Goal: Information Seeking & Learning: Find specific fact

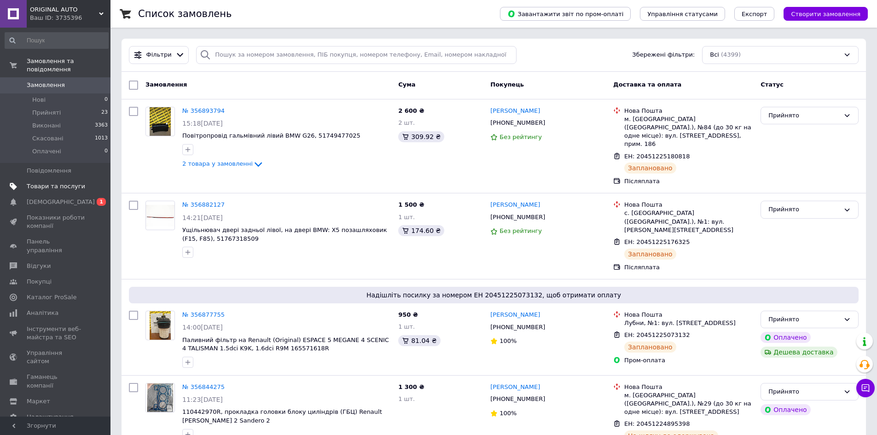
click at [77, 182] on span "Товари та послуги" at bounding box center [56, 186] width 58 height 8
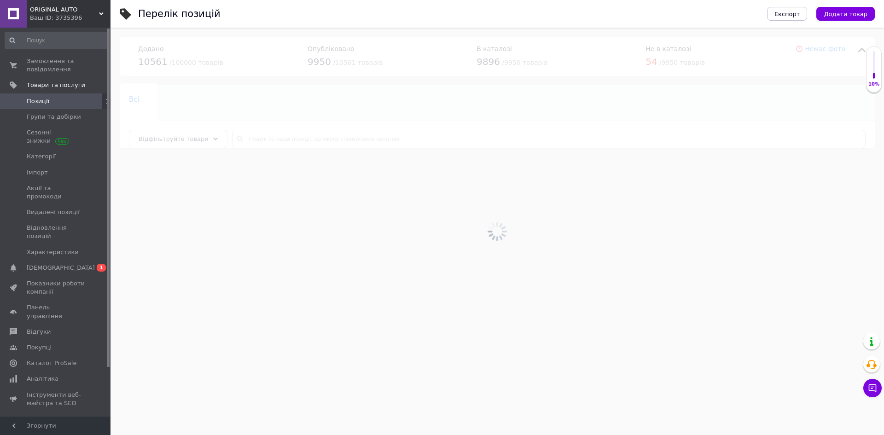
click at [307, 145] on div at bounding box center [498, 232] width 774 height 408
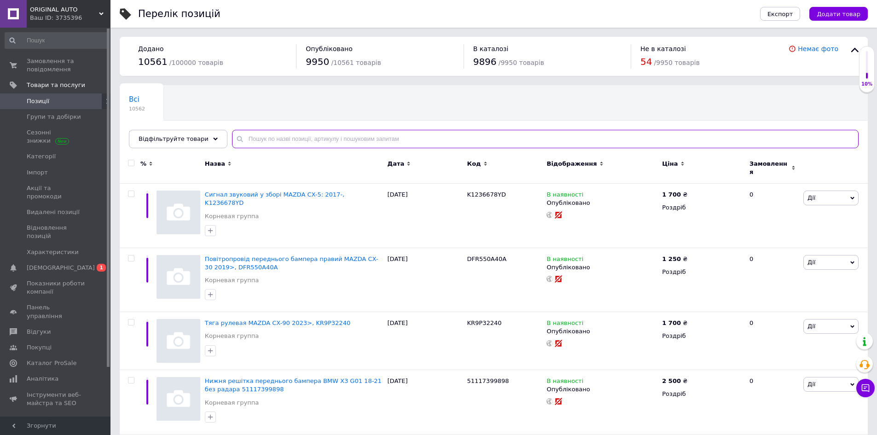
click at [307, 138] on input "text" at bounding box center [545, 139] width 627 height 18
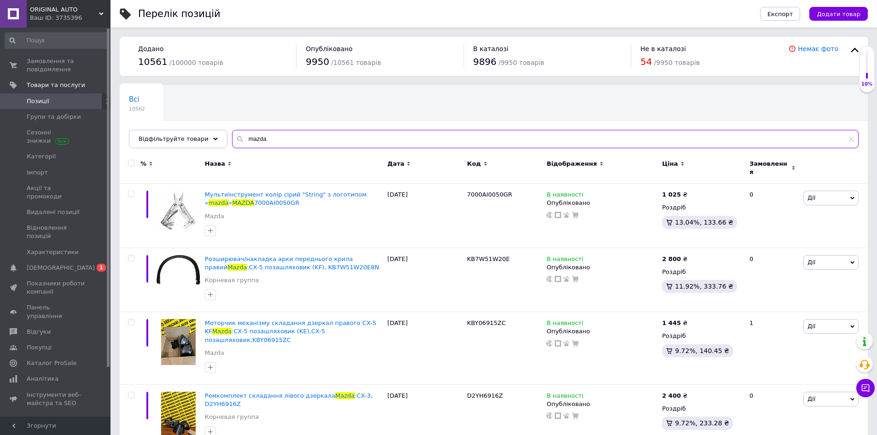
click at [307, 138] on input "mazda" at bounding box center [545, 139] width 627 height 18
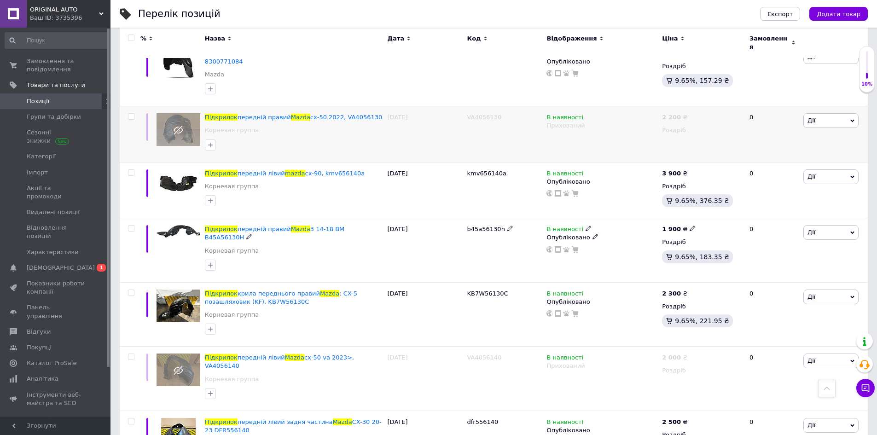
scroll to position [655, 0]
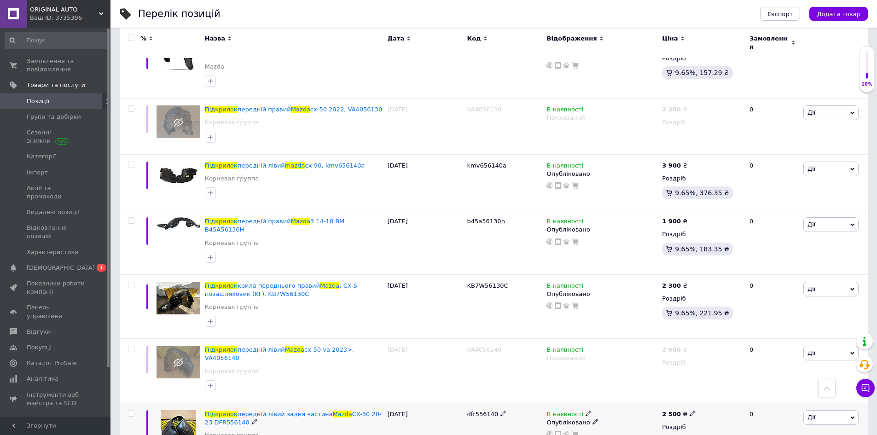
type input "mazda підкрилок"
click at [474, 411] on span "dfr556140" at bounding box center [482, 414] width 31 height 7
copy span "dfr556140"
